Goal: Transaction & Acquisition: Obtain resource

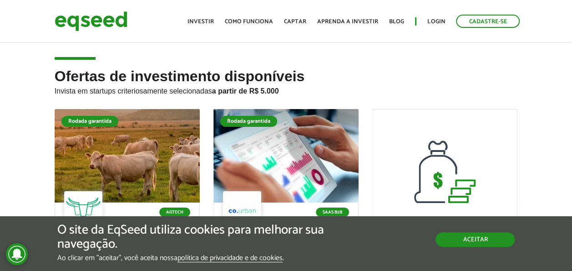
click at [484, 235] on button "Aceitar" at bounding box center [475, 239] width 79 height 15
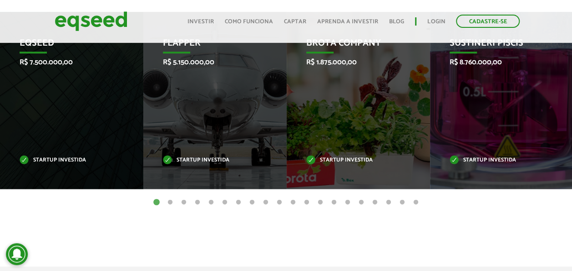
scroll to position [464, 0]
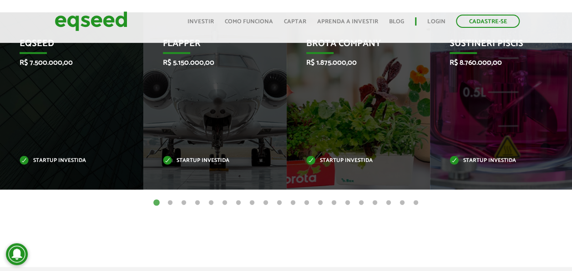
click at [170, 204] on button "2" at bounding box center [170, 202] width 9 height 9
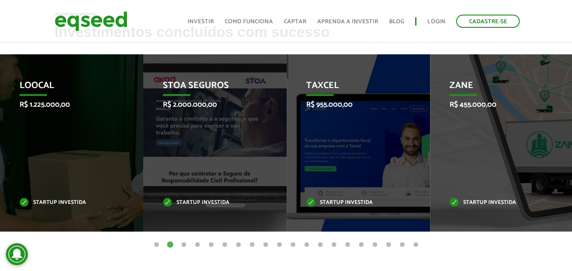
scroll to position [421, 0]
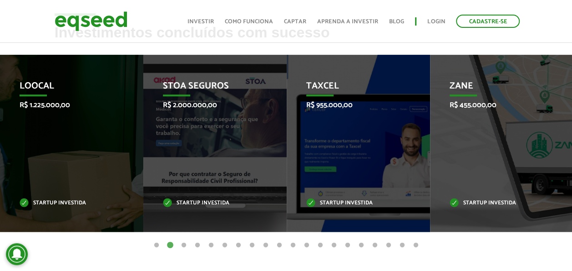
click at [185, 244] on button "3" at bounding box center [183, 244] width 9 height 9
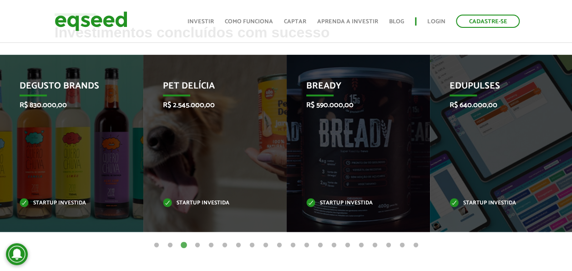
click at [198, 245] on button "4" at bounding box center [197, 244] width 9 height 9
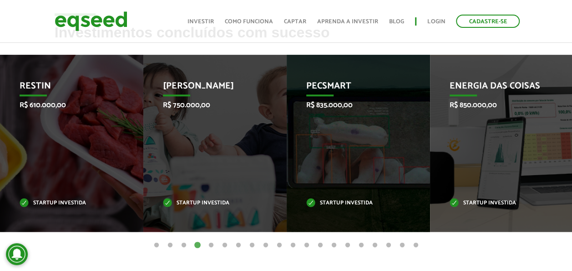
click at [211, 247] on button "5" at bounding box center [211, 244] width 9 height 9
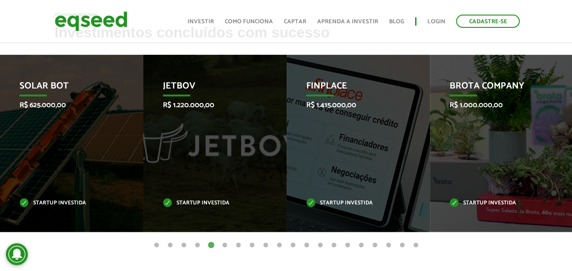
click at [229, 248] on button "6" at bounding box center [224, 244] width 9 height 9
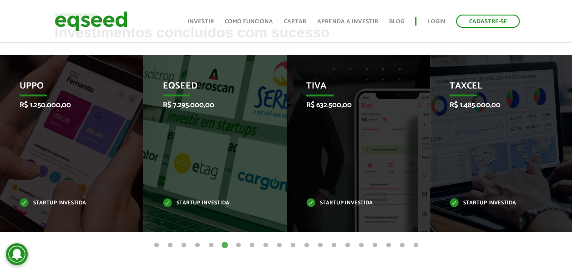
click at [241, 246] on button "7" at bounding box center [238, 244] width 9 height 9
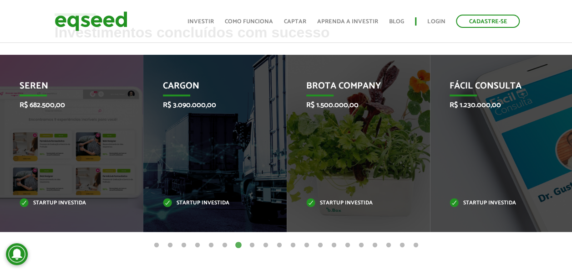
click at [256, 247] on button "8" at bounding box center [252, 244] width 9 height 9
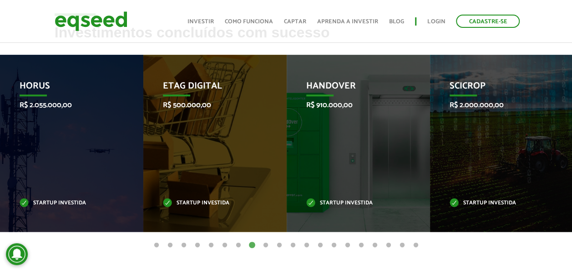
click at [268, 246] on button "9" at bounding box center [265, 244] width 9 height 9
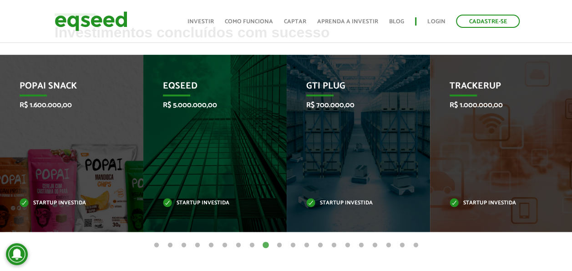
click at [282, 243] on button "10" at bounding box center [279, 244] width 9 height 9
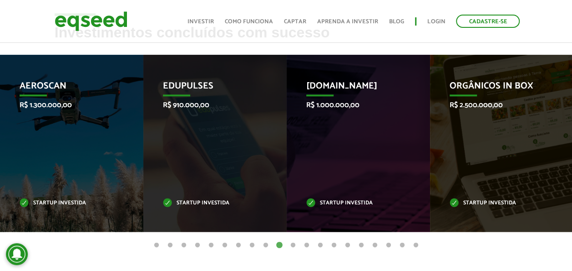
click at [294, 244] on button "11" at bounding box center [293, 244] width 9 height 9
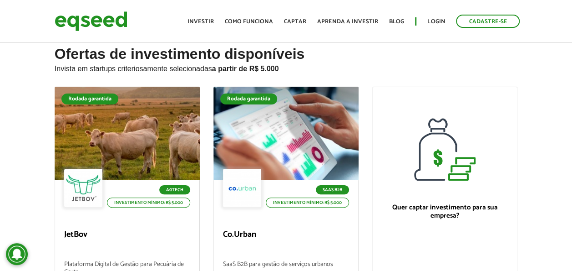
scroll to position [0, 0]
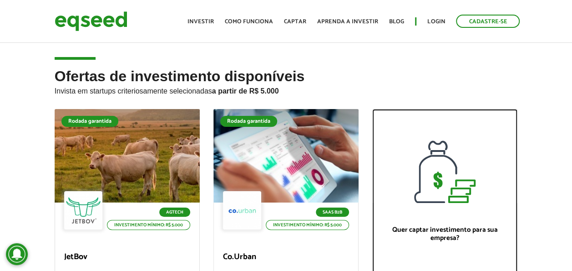
click at [455, 121] on div at bounding box center [445, 155] width 144 height 93
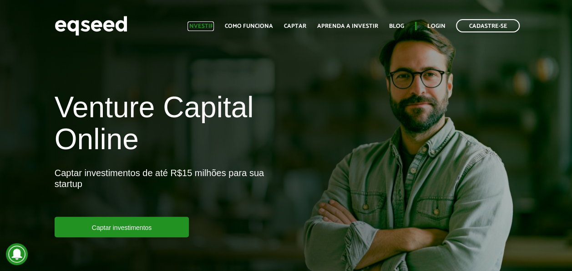
click at [203, 29] on link "Investir" at bounding box center [201, 26] width 26 height 6
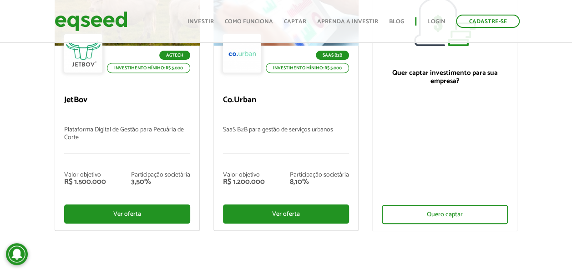
scroll to position [153, 0]
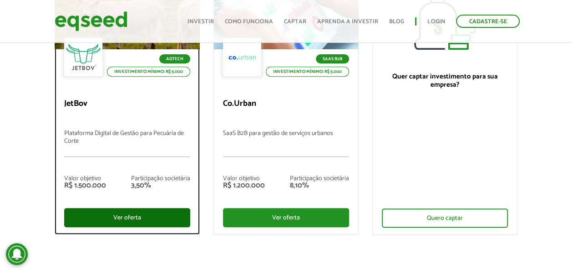
click at [162, 219] on div "Ver oferta" at bounding box center [127, 217] width 126 height 19
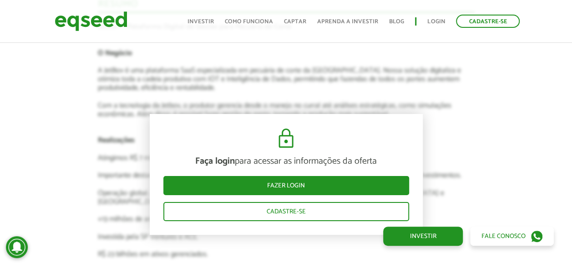
scroll to position [1633, 0]
